Goal: Task Accomplishment & Management: Use online tool/utility

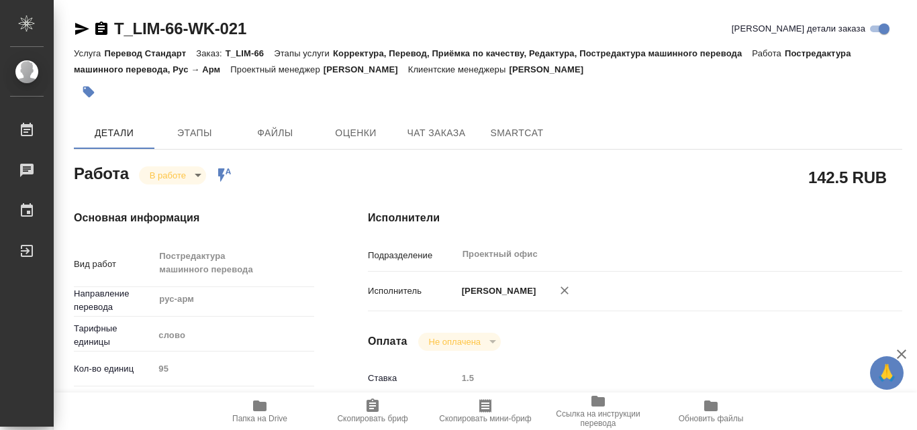
click at [262, 408] on icon "button" at bounding box center [259, 406] width 13 height 11
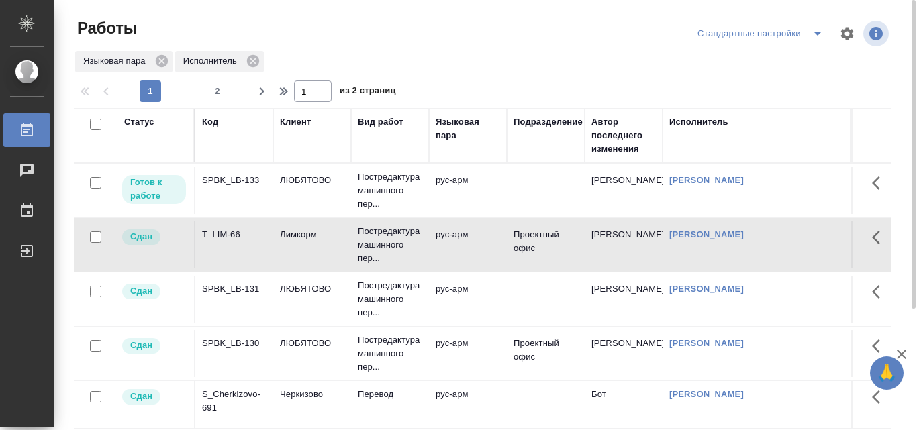
scroll to position [0, 564]
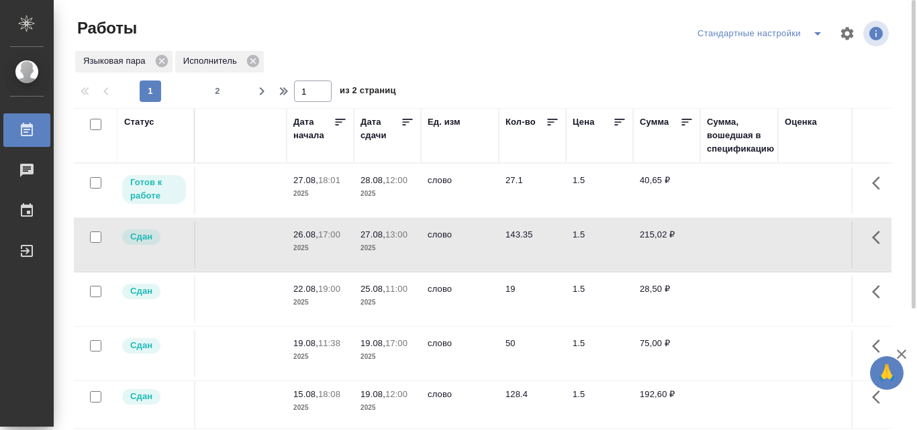
click at [652, 171] on td "40,65 ₽" at bounding box center [666, 190] width 67 height 47
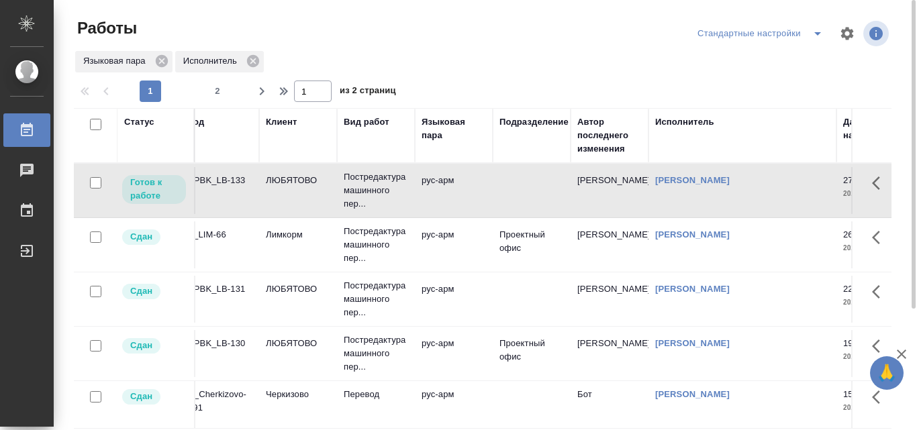
scroll to position [0, 0]
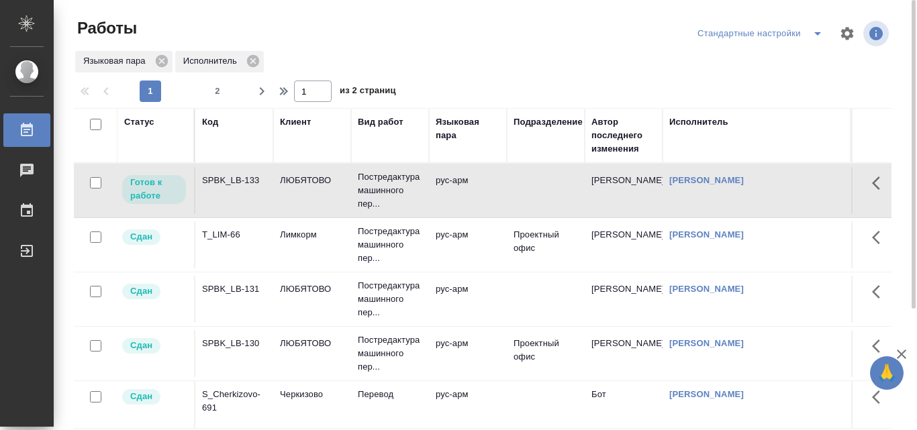
click at [226, 181] on div "SPBK_LB-133" at bounding box center [234, 180] width 64 height 13
click at [228, 177] on div "SPBK_LB-133" at bounding box center [234, 180] width 64 height 13
click at [231, 173] on td "SPBK_LB-133" at bounding box center [234, 190] width 78 height 47
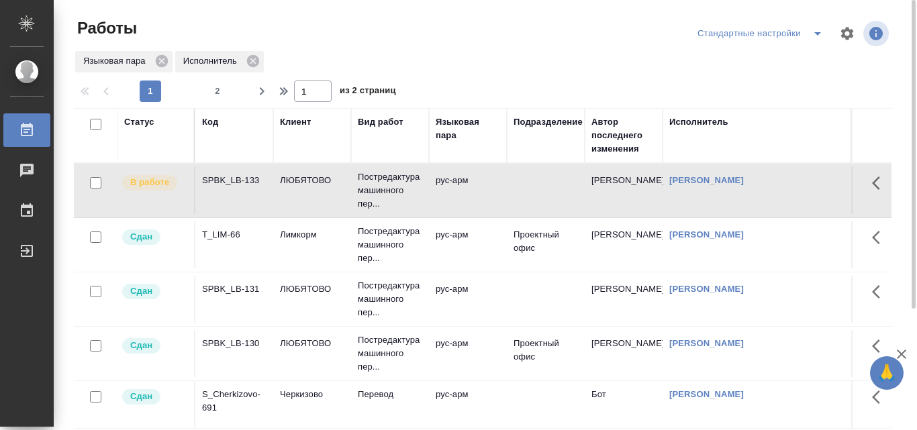
click at [531, 190] on td at bounding box center [546, 190] width 78 height 47
click at [226, 178] on div "SPBK_LB-133" at bounding box center [234, 180] width 64 height 13
drag, startPoint x: 226, startPoint y: 178, endPoint x: 212, endPoint y: 187, distance: 16.6
click at [212, 187] on div "SPBK_LB-133" at bounding box center [234, 180] width 64 height 13
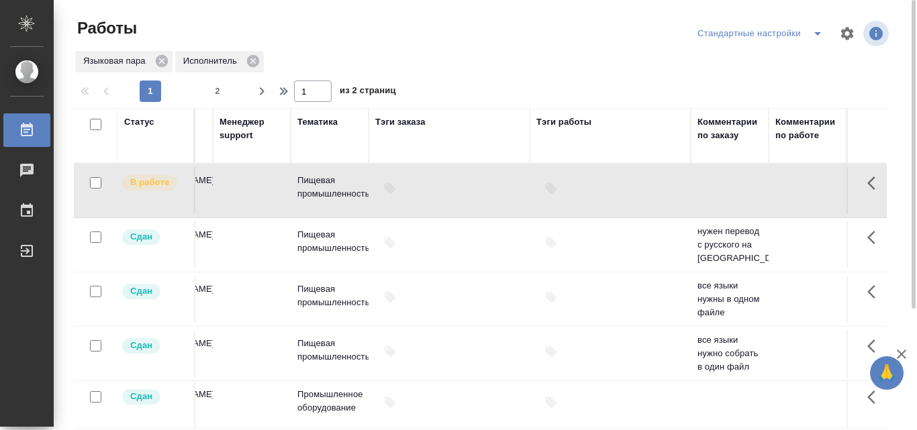
scroll to position [0, 1576]
click at [868, 182] on icon "button" at bounding box center [876, 183] width 16 height 16
click at [835, 184] on icon "button" at bounding box center [843, 183] width 16 height 16
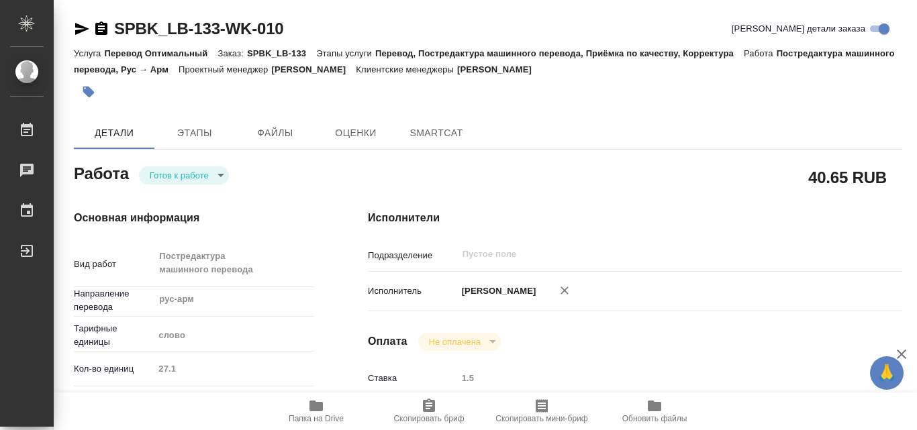
type textarea "x"
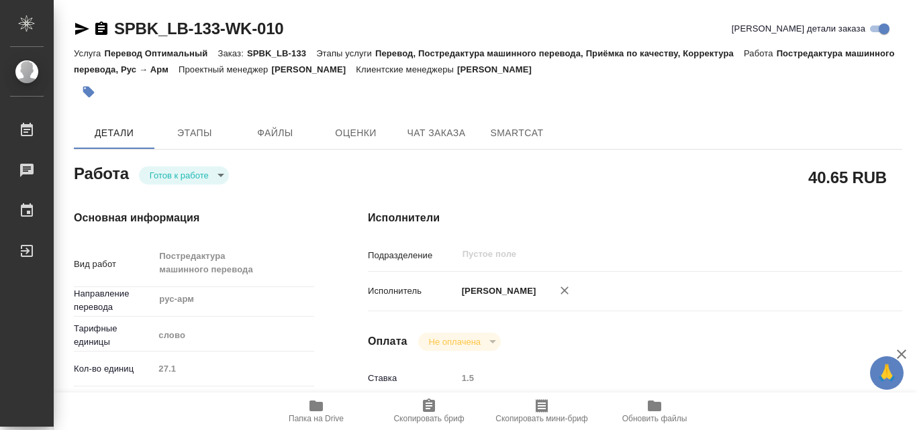
type textarea "x"
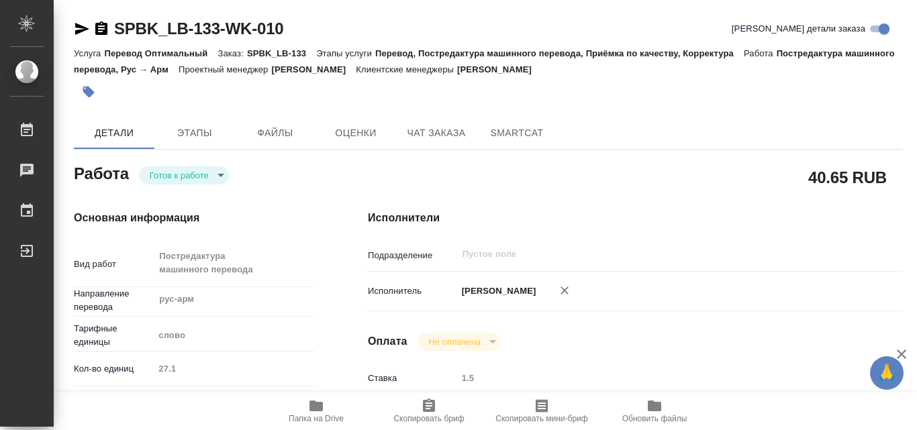
type textarea "x"
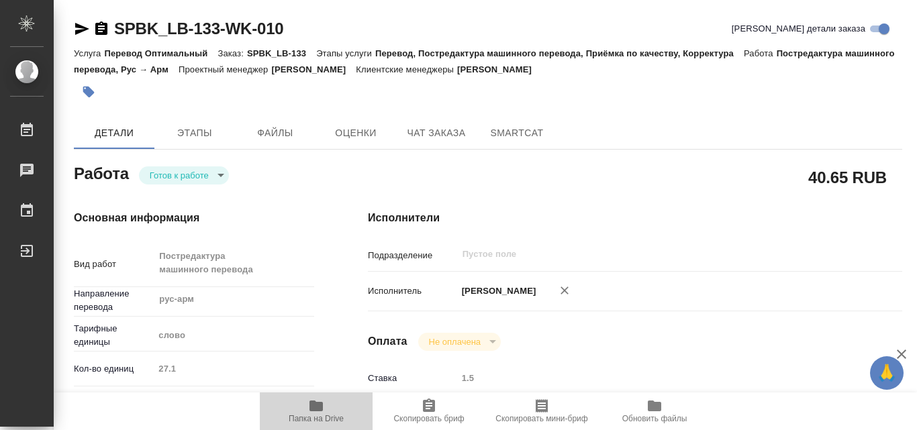
click at [317, 405] on icon "button" at bounding box center [316, 406] width 13 height 11
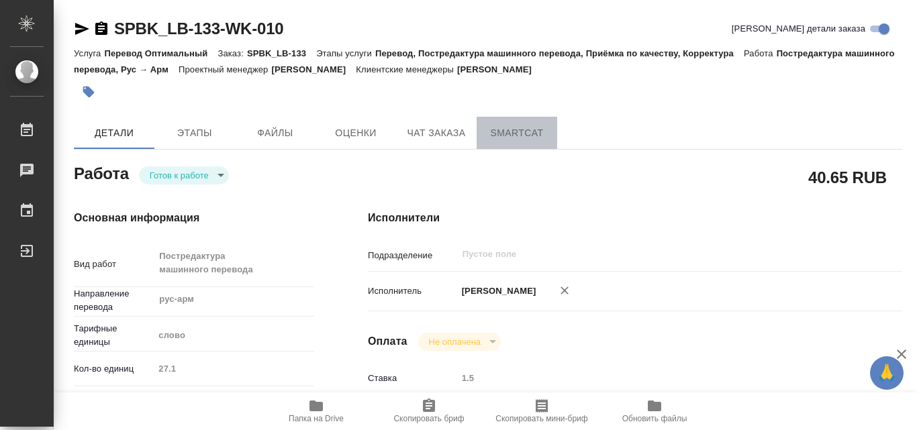
click at [505, 130] on span "SmartCat" at bounding box center [517, 133] width 64 height 17
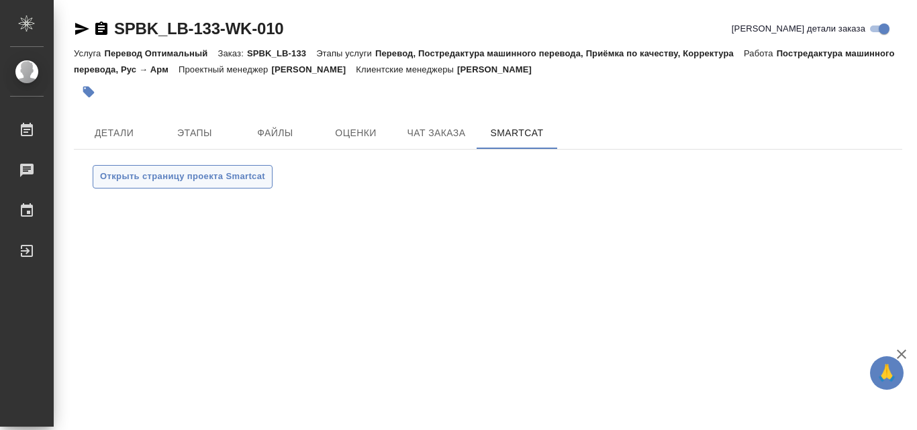
click at [240, 170] on span "Открыть страницу проекта Smartcat" at bounding box center [182, 176] width 165 height 15
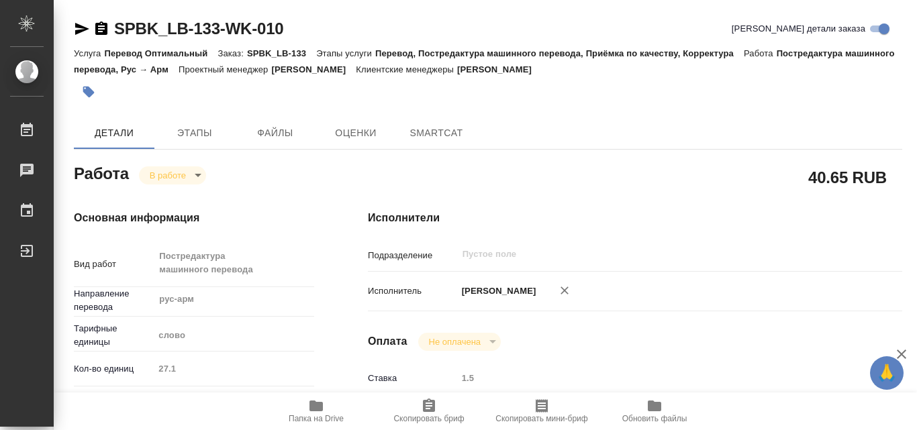
type textarea "x"
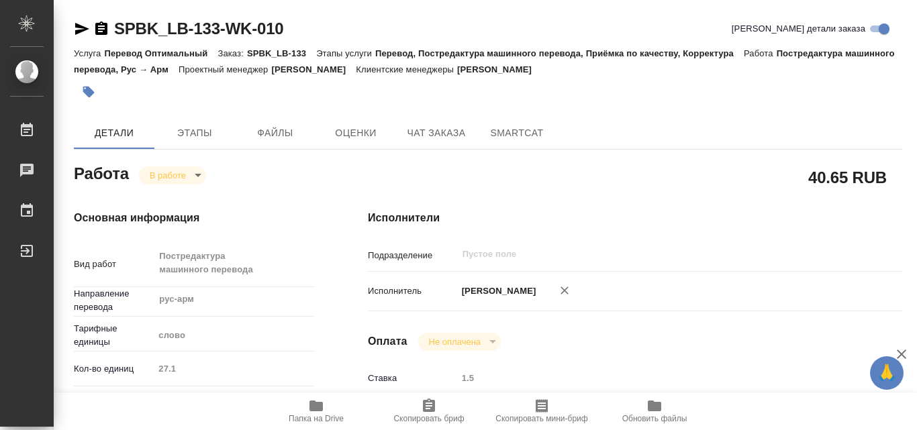
type textarea "x"
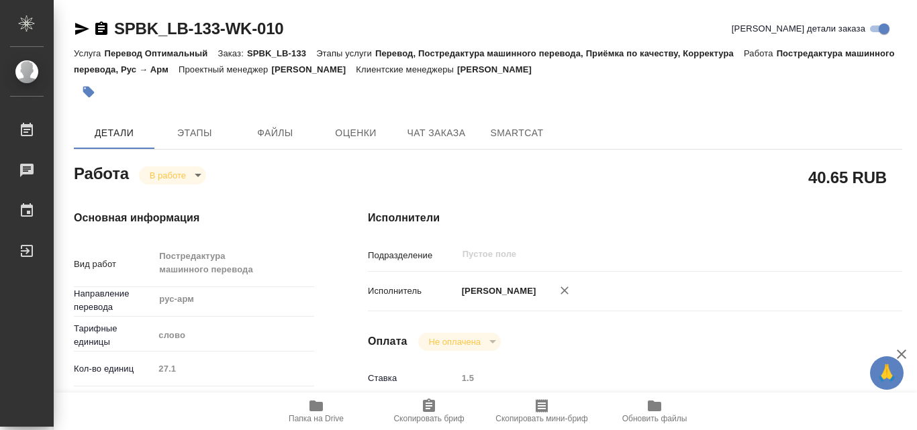
type textarea "x"
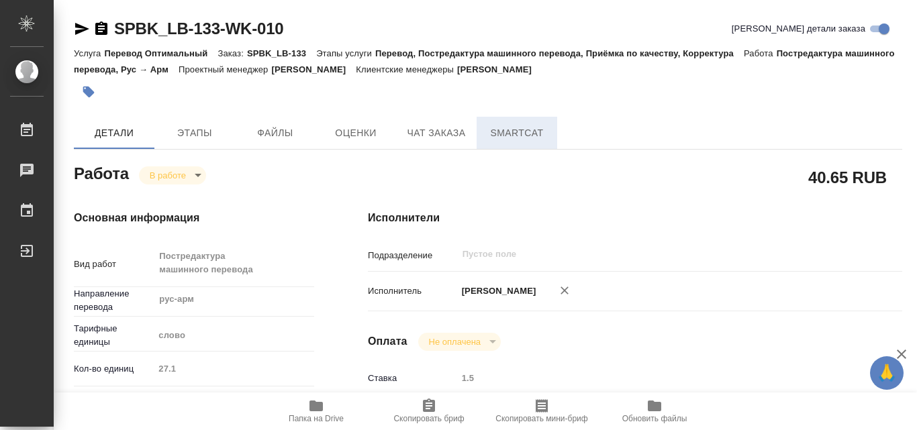
type textarea "x"
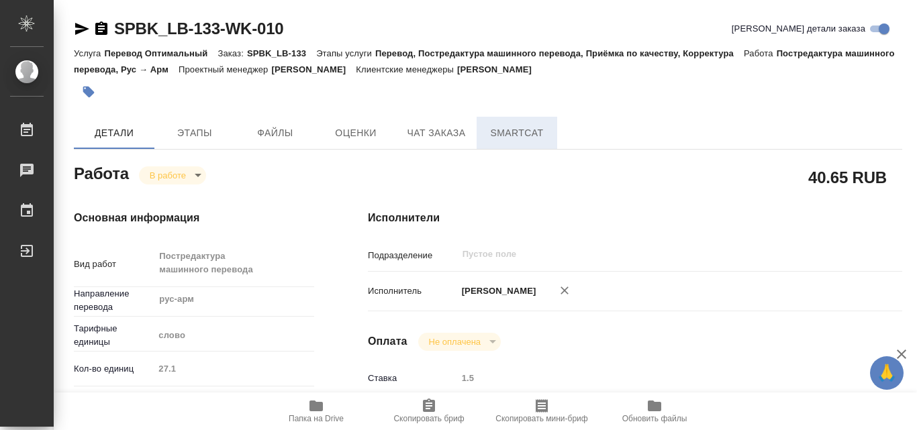
click at [525, 134] on span "SmartCat" at bounding box center [517, 133] width 64 height 17
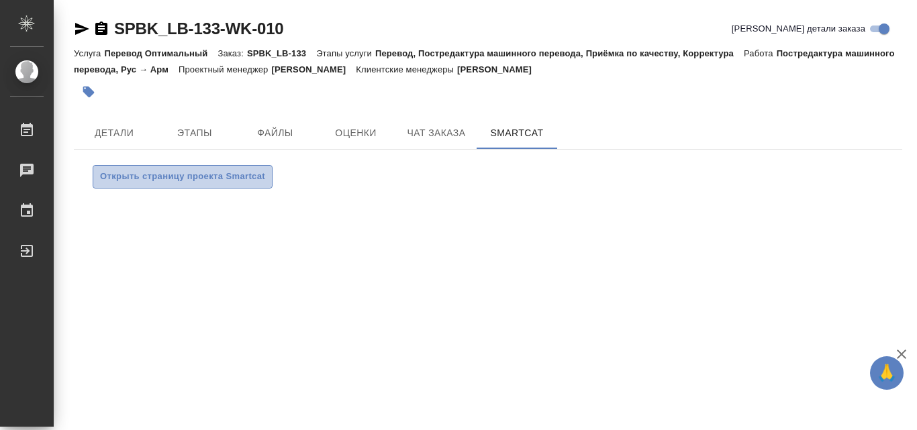
click at [239, 171] on span "Открыть страницу проекта Smartcat" at bounding box center [182, 176] width 165 height 15
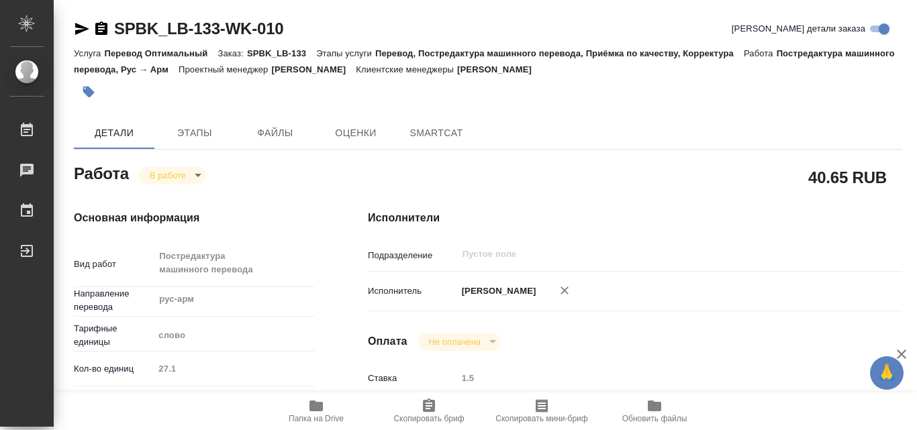
type textarea "x"
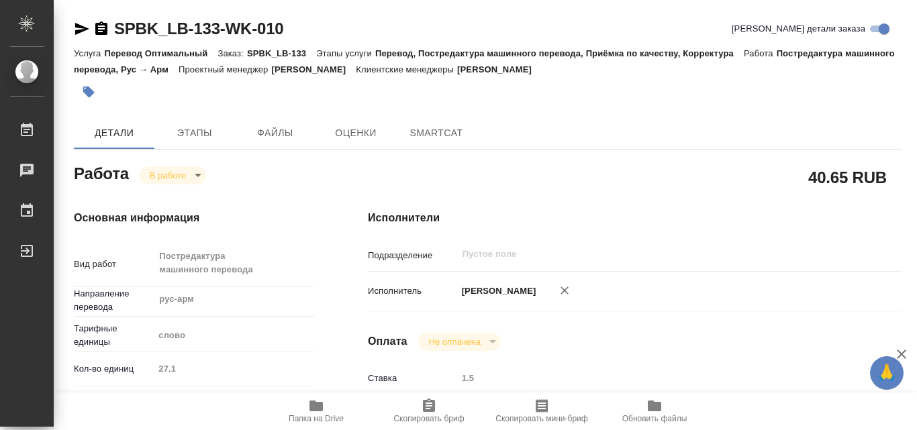
type textarea "x"
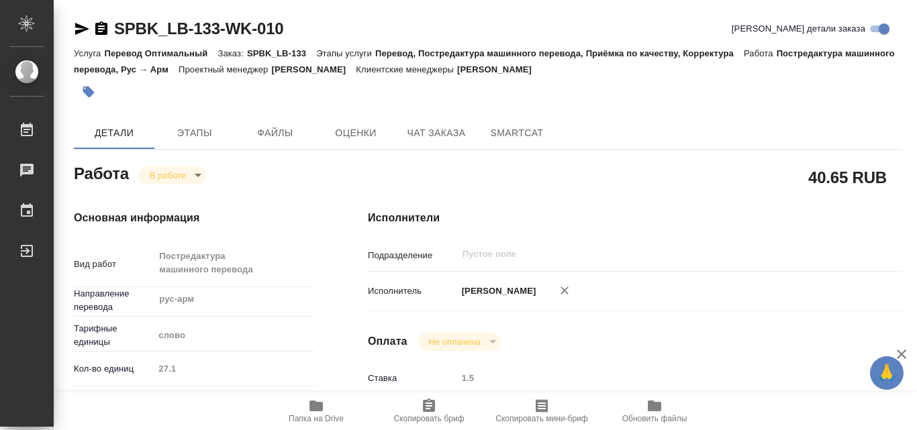
type textarea "x"
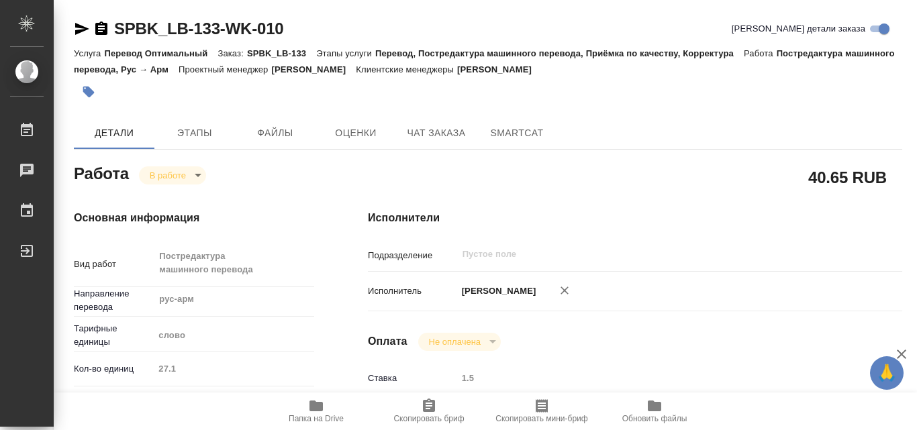
type textarea "x"
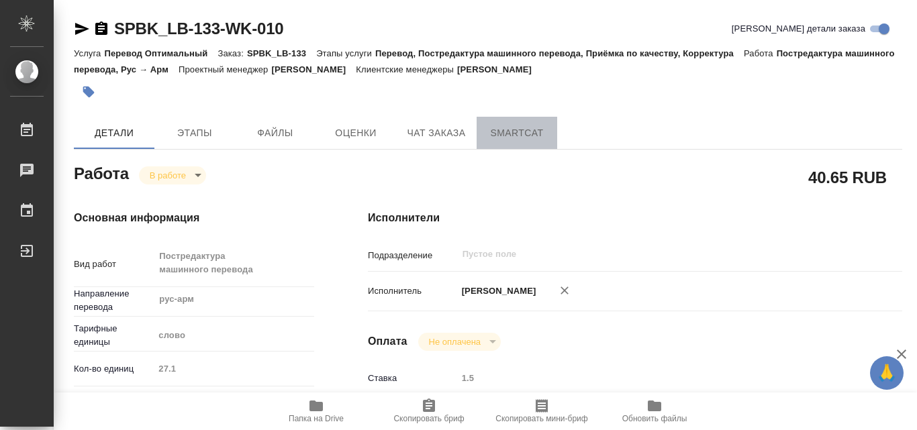
click at [513, 125] on span "SmartCat" at bounding box center [517, 133] width 64 height 17
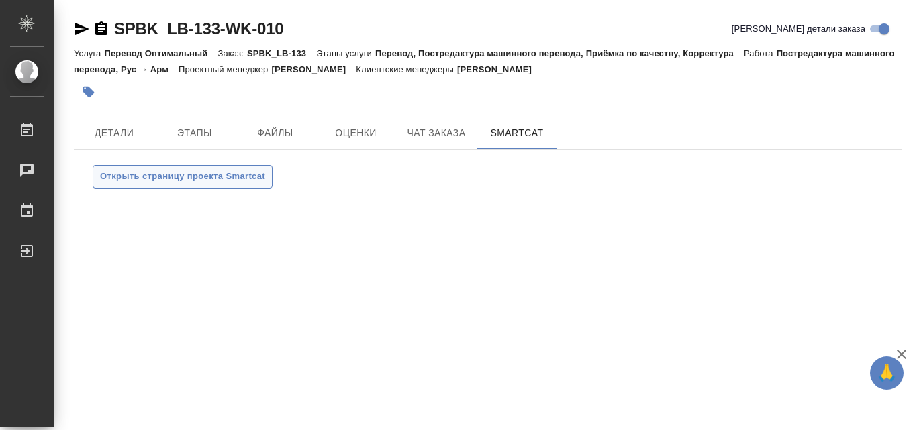
click at [184, 177] on span "Открыть страницу проекта Smartcat" at bounding box center [182, 176] width 165 height 15
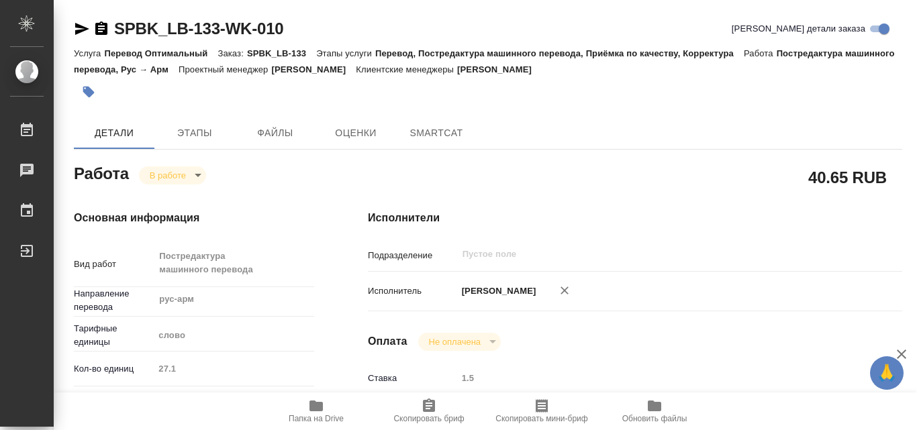
type textarea "x"
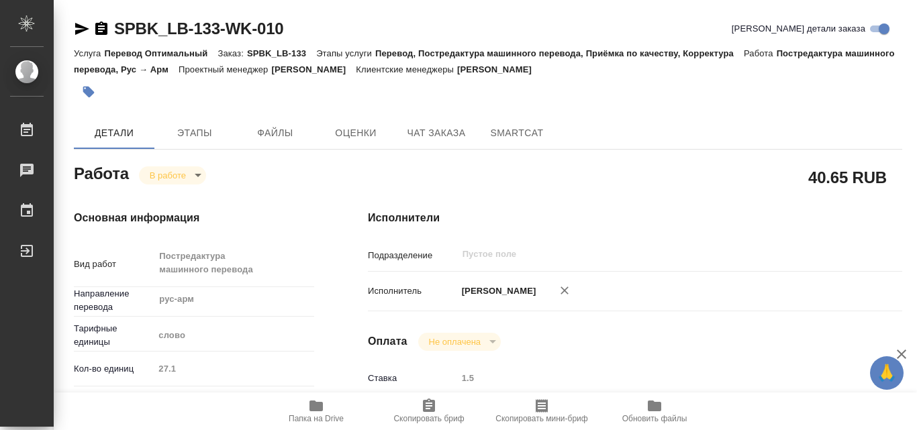
type textarea "x"
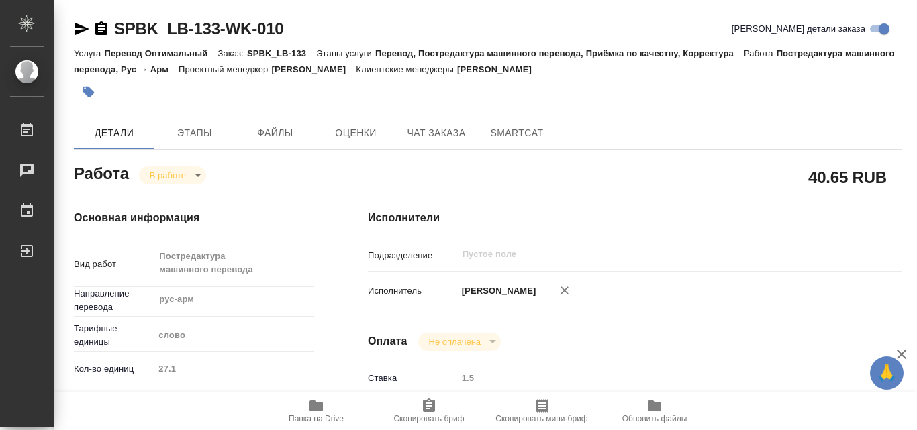
type textarea "x"
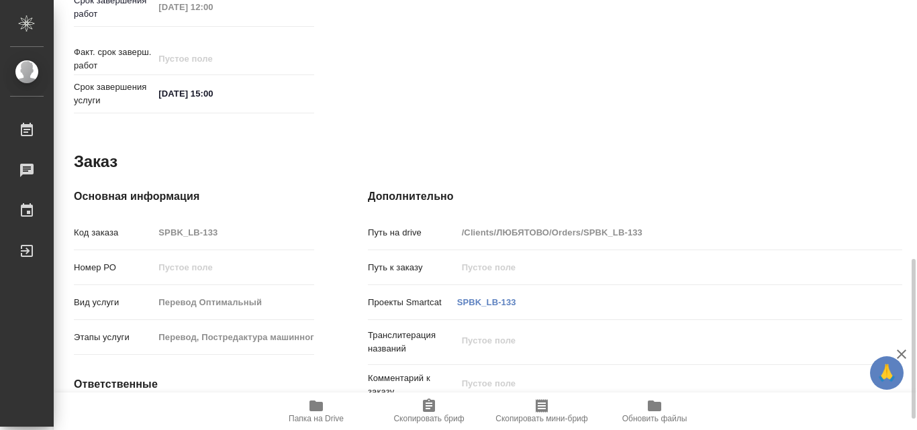
scroll to position [725, 0]
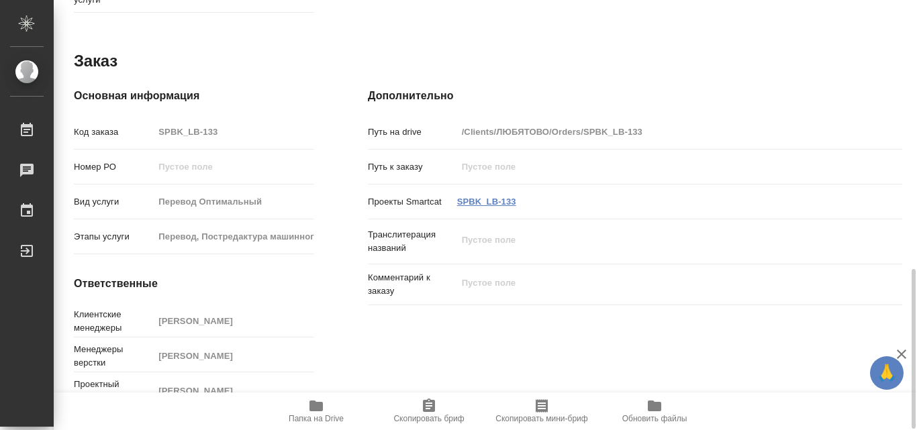
click at [469, 197] on link "SPBK_LB-133" at bounding box center [486, 202] width 59 height 10
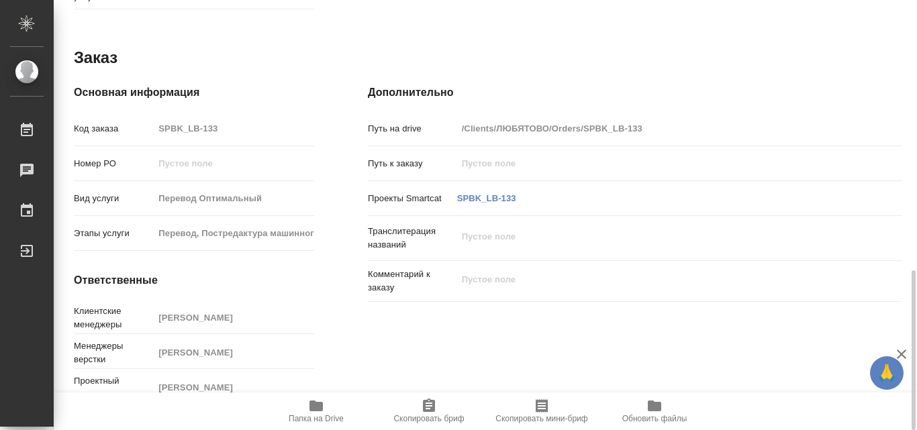
click at [698, 241] on div "Транслитерация названий x" at bounding box center [635, 239] width 535 height 34
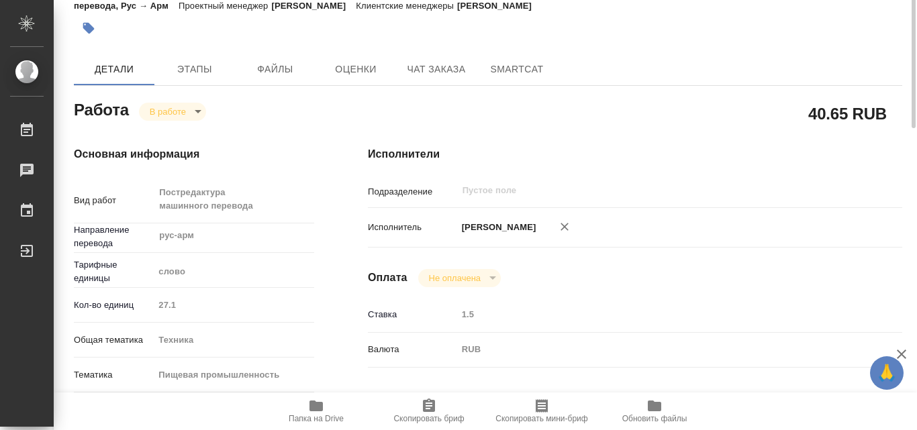
scroll to position [0, 0]
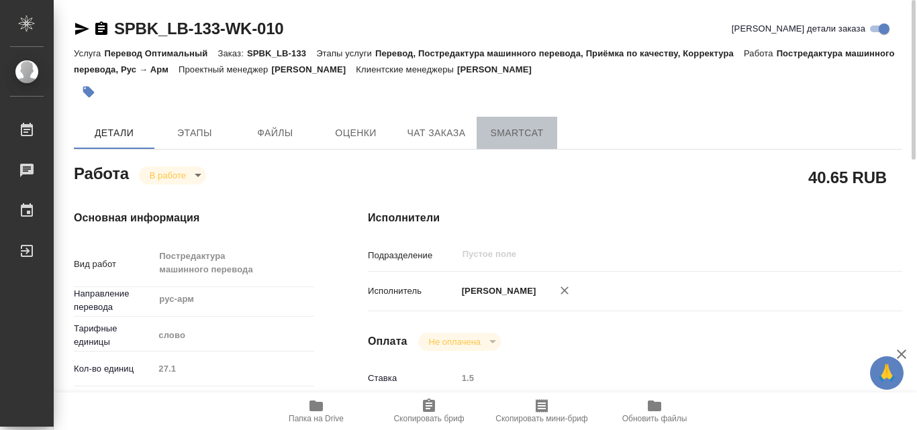
click at [508, 132] on span "SmartCat" at bounding box center [517, 133] width 64 height 17
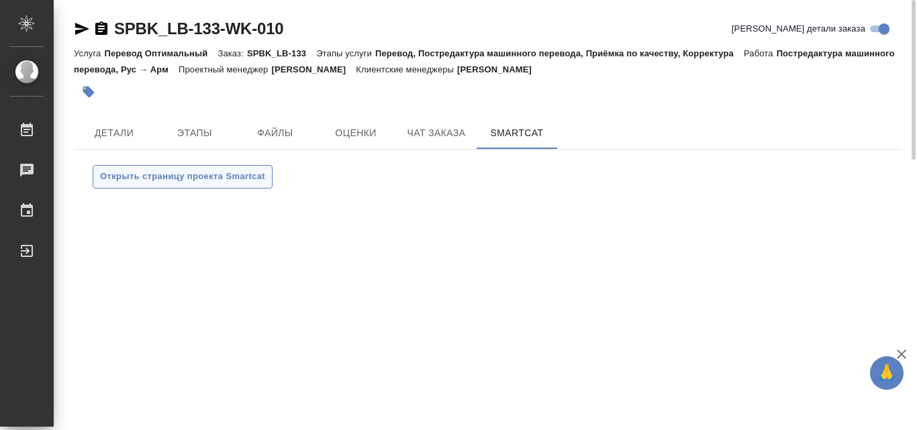
click at [161, 176] on span "Открыть страницу проекта Smartcat" at bounding box center [182, 176] width 165 height 15
